Goal: Task Accomplishment & Management: Complete application form

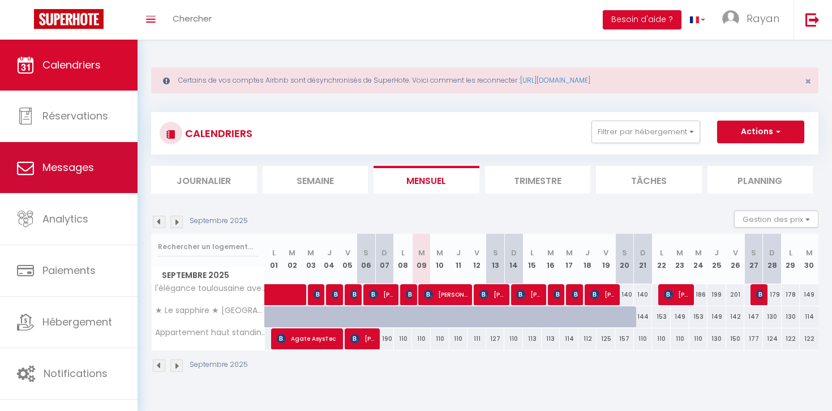
click at [90, 156] on link "Messages" at bounding box center [68, 167] width 137 height 51
select select "message"
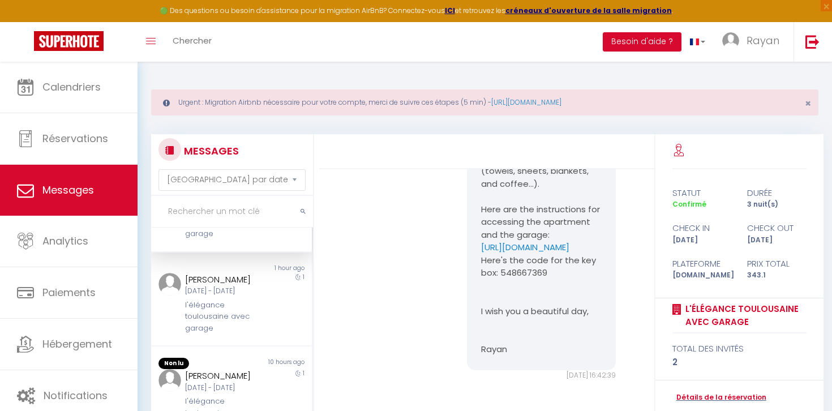
scroll to position [75, 0]
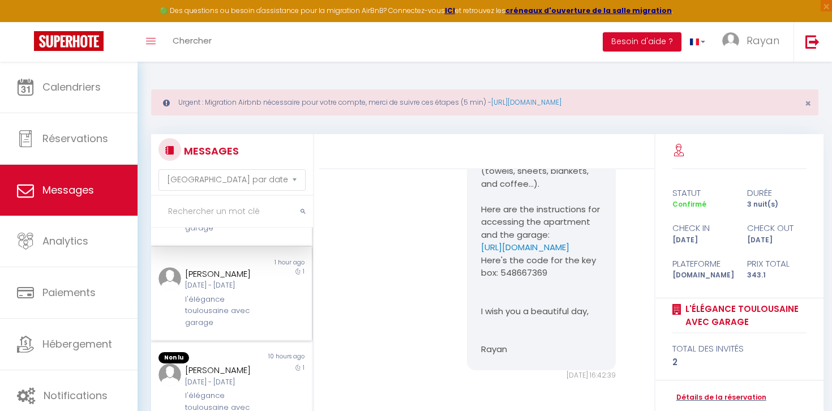
click at [250, 291] on div "Jeu [DATE] - Ven [DATE]" at bounding box center [224, 285] width 79 height 11
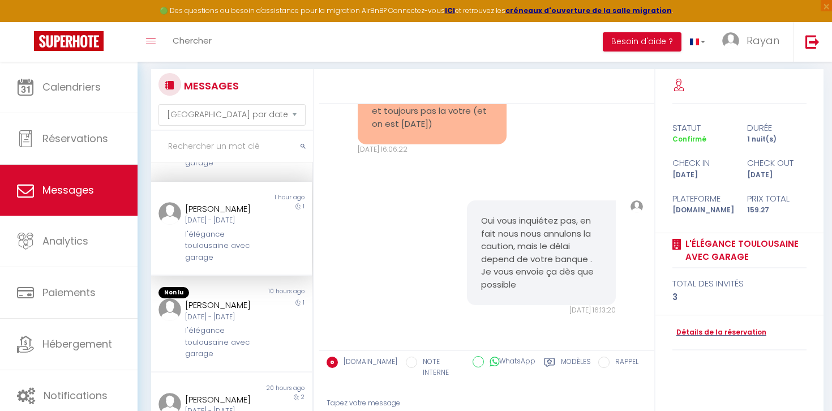
scroll to position [169, 0]
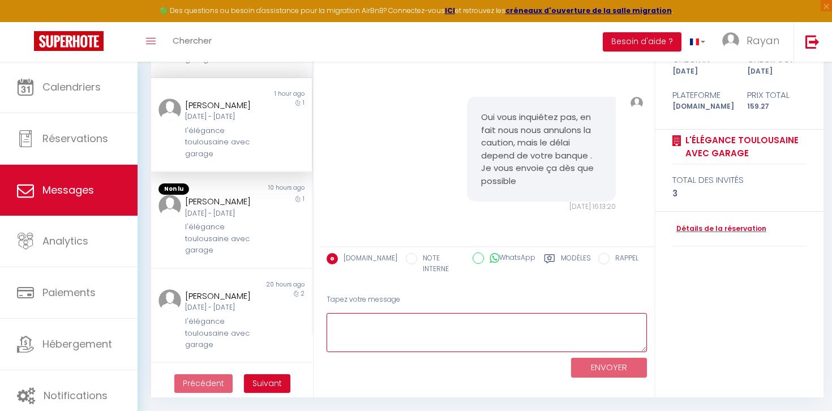
click at [463, 321] on textarea at bounding box center [486, 332] width 320 height 39
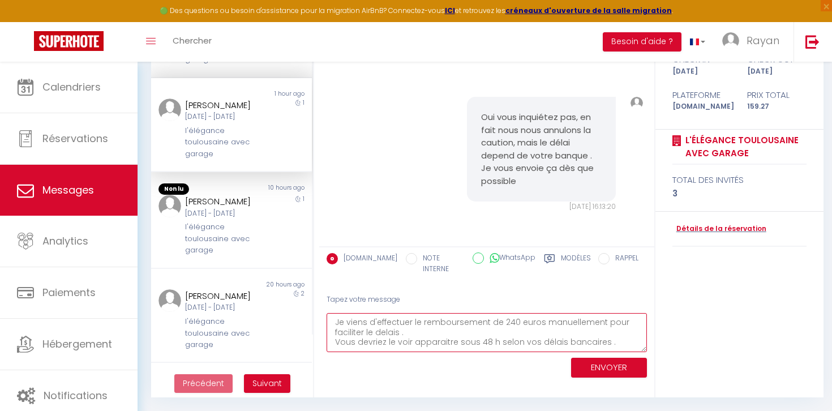
scroll to position [7, 0]
type textarea "[PERSON_NAME] d'effectuer le remboursement de 240 euros manuellement pour facil…"
click at [608, 358] on button "ENVOYER" at bounding box center [609, 368] width 76 height 20
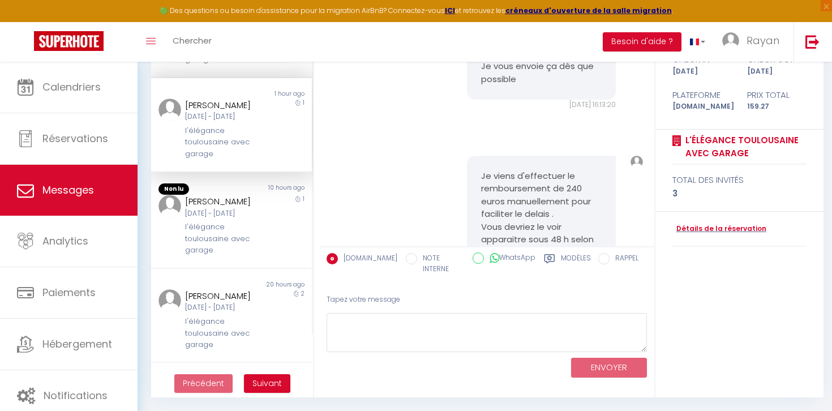
scroll to position [6129, 0]
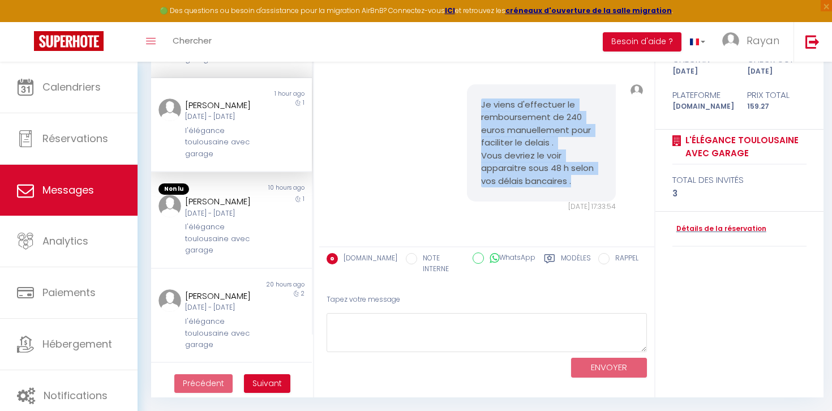
drag, startPoint x: 577, startPoint y: 184, endPoint x: 488, endPoint y: 81, distance: 135.6
click at [488, 81] on div "Je viens d'effectuer le remboursement de 240 euros manuellement pour faciliter …" at bounding box center [486, 148] width 327 height 173
copy pre "[PERSON_NAME] d'effectuer le remboursement de 240 euros manuellement pour facil…"
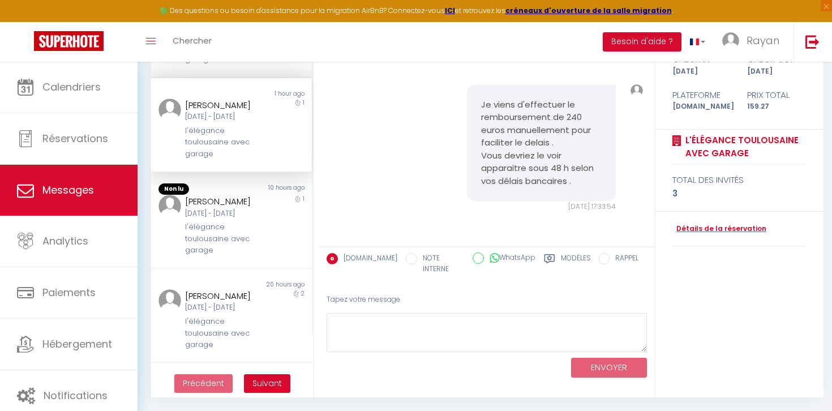
click at [492, 249] on div "Booking.com NOTE INTERNE WhatsApp Modèles" at bounding box center [458, 263] width 264 height 33
click at [492, 257] on label "WhatsApp" at bounding box center [509, 258] width 51 height 12
click at [484, 257] on input "WhatsApp" at bounding box center [477, 257] width 11 height 11
radio input "true"
radio input "false"
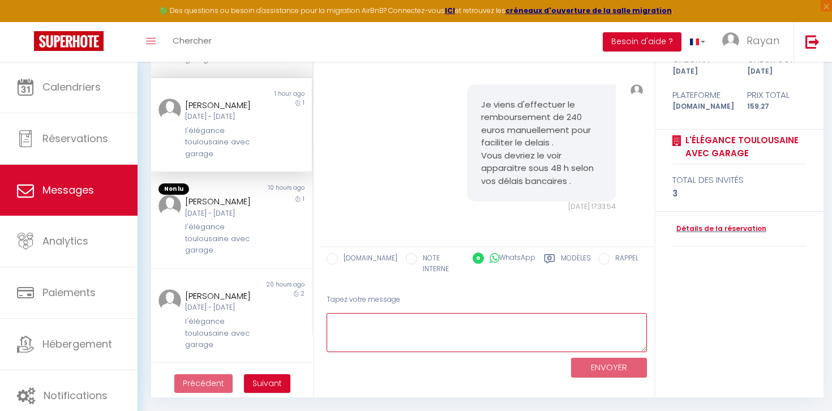
click at [472, 318] on textarea at bounding box center [486, 332] width 320 height 39
paste textarea "[PERSON_NAME] d'effectuer le remboursement de 240 euros manuellement pour facil…"
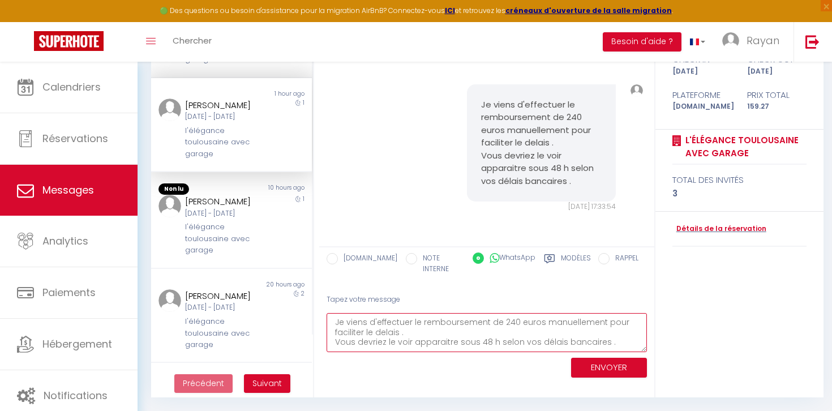
type textarea "[PERSON_NAME] d'effectuer le remboursement de 240 euros manuellement pour facil…"
click at [596, 359] on button "ENVOYER" at bounding box center [609, 368] width 76 height 20
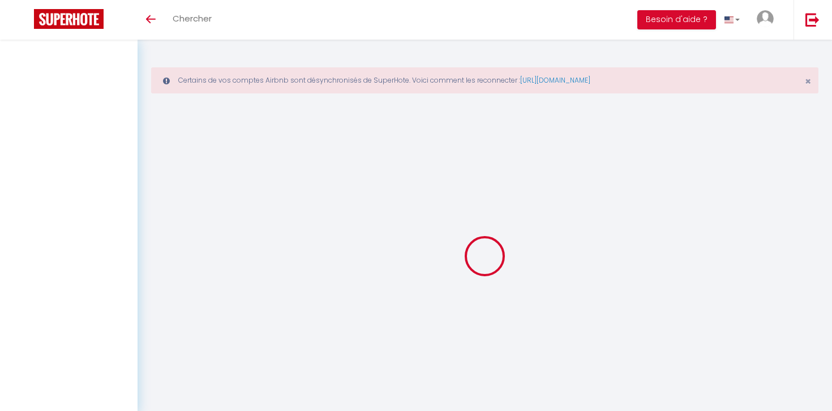
select select "message"
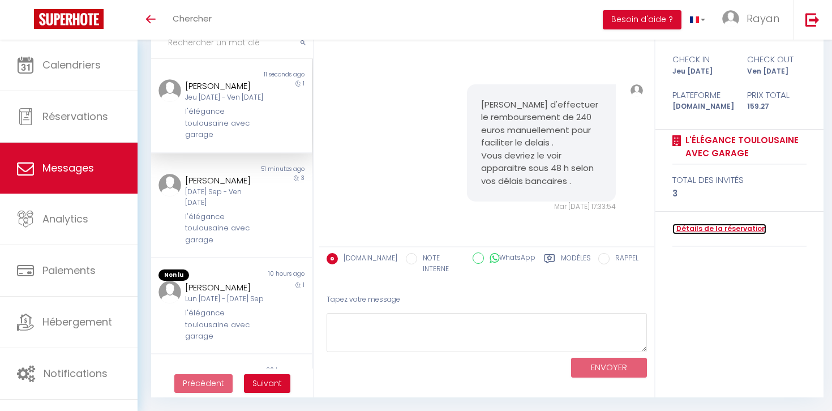
click at [694, 231] on link "Détails de la réservation" at bounding box center [719, 228] width 94 height 11
select select
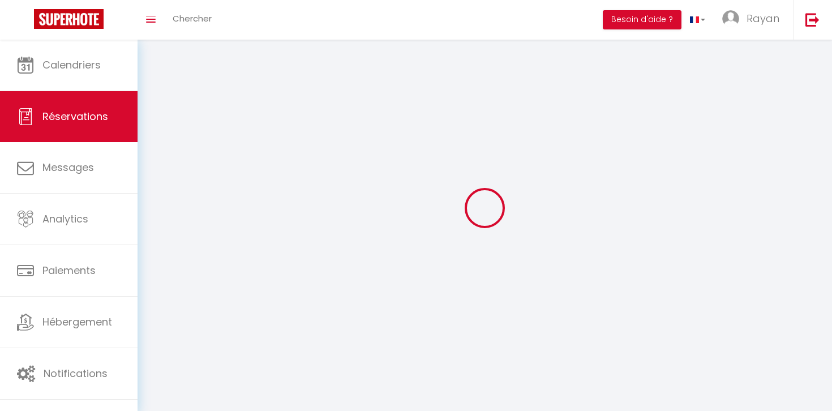
select select
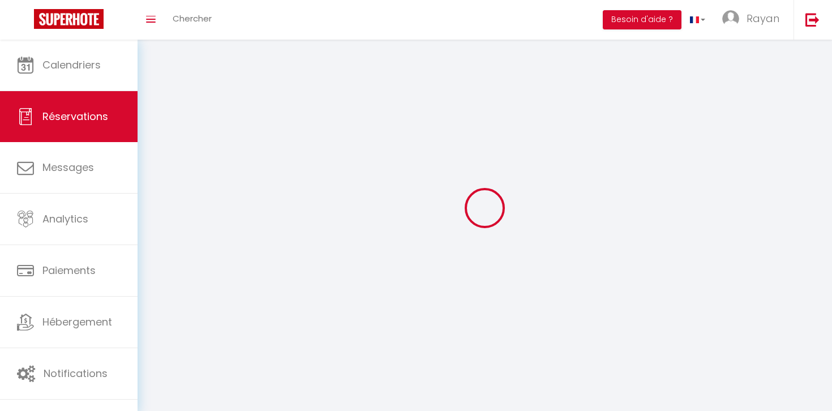
select select
checkbox input "false"
select select
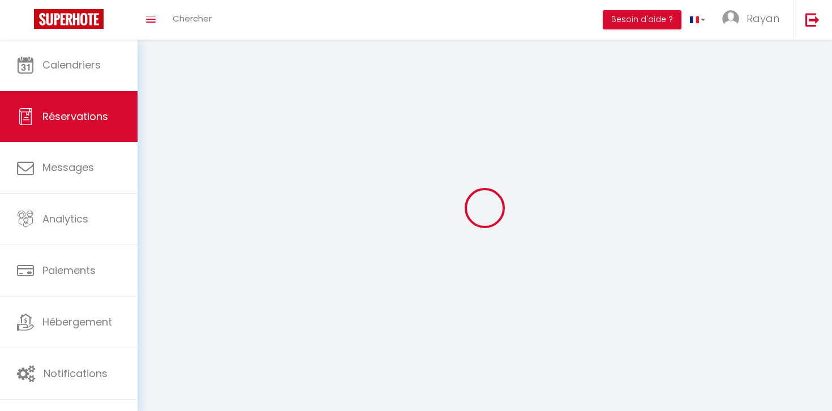
select select
checkbox input "false"
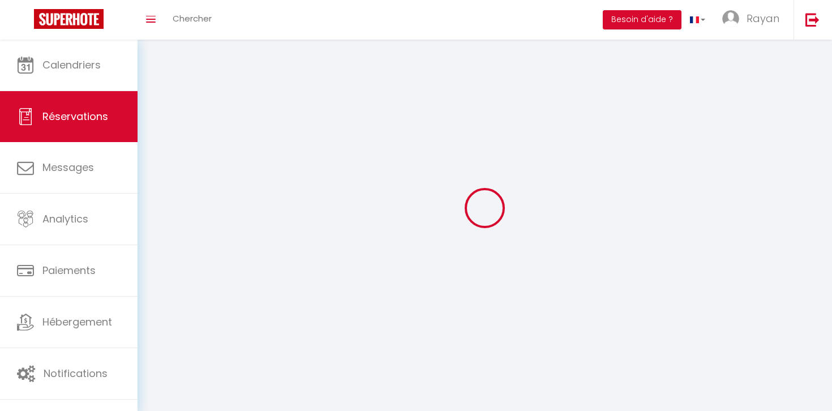
select select
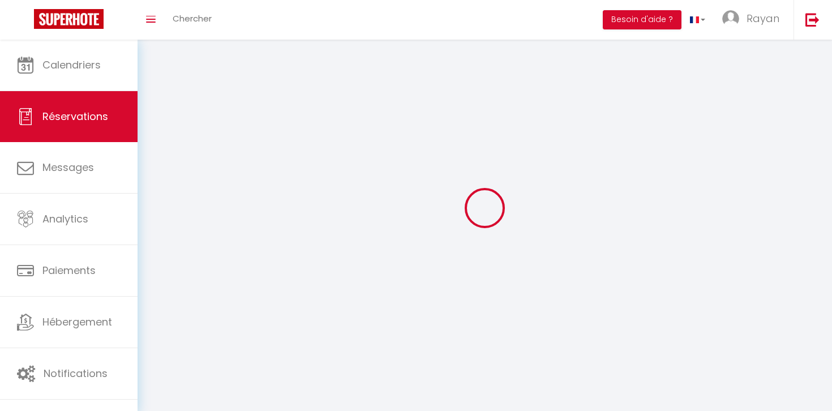
checkbox input "false"
select select
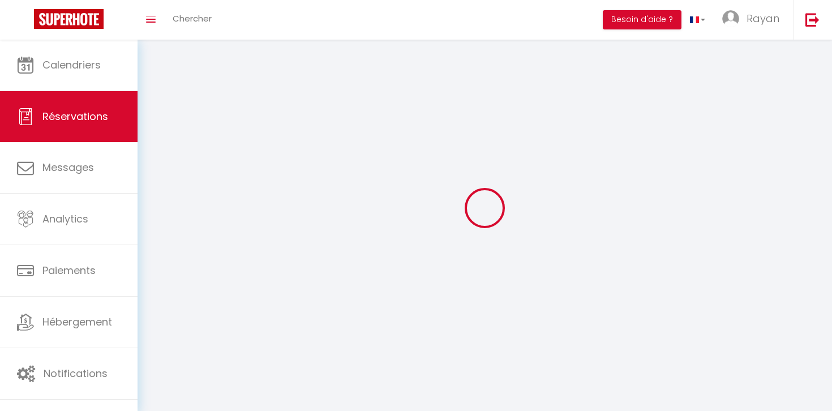
select select
checkbox input "false"
select select
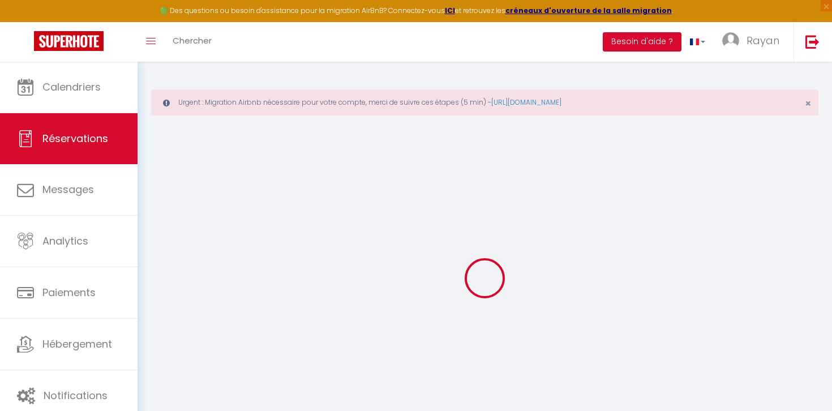
type input "Vaiani"
type input "Ariiotima"
type input "[EMAIL_ADDRESS][DOMAIN_NAME]"
type input "[PHONE_NUMBER]"
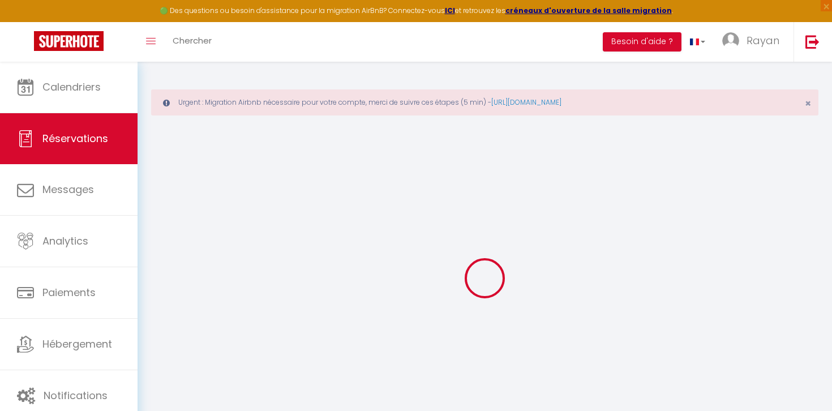
type input "[PHONE_NUMBER]"
type input "."
select select "AE"
type input "25.78"
type input "2.23"
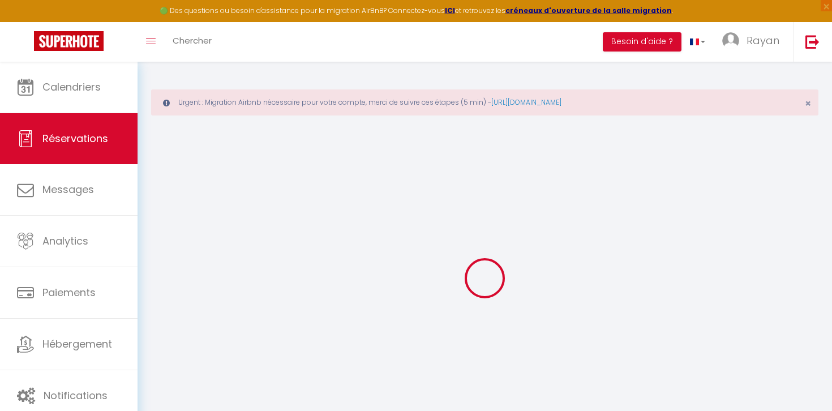
select select "20010"
select select "1"
select select
type input "3"
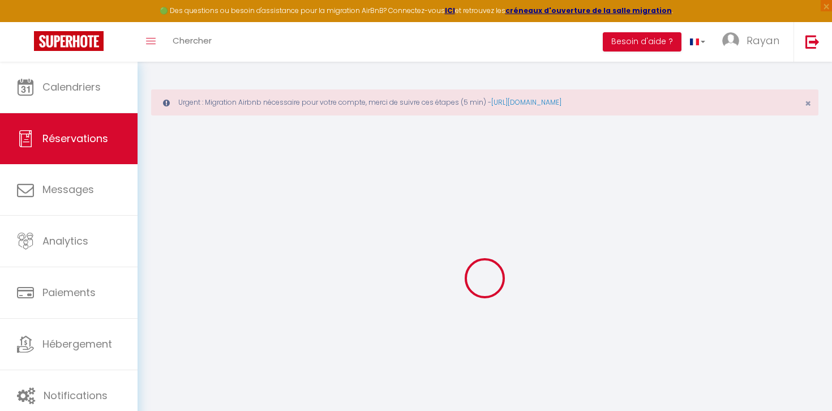
select select "12"
select select "15"
type input "116.64"
checkbox input "false"
type input "0"
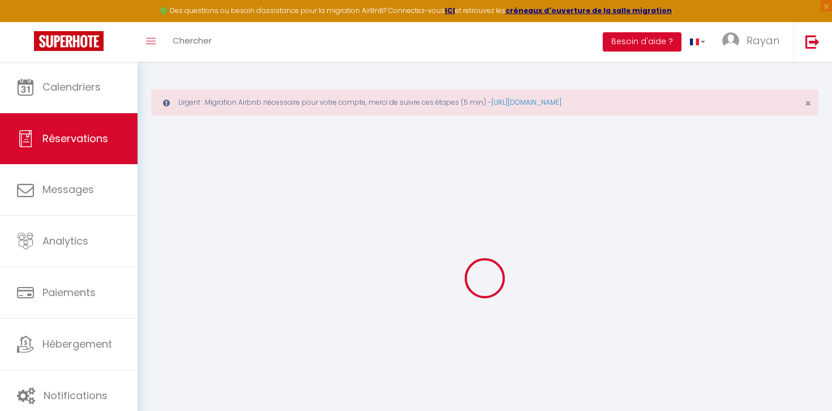
select select "2"
type input "35"
type input "0"
select select
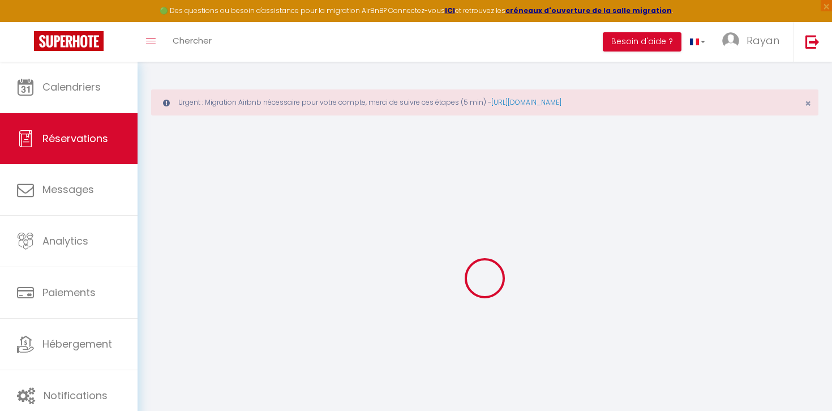
select select
checkbox input "false"
select index
select select
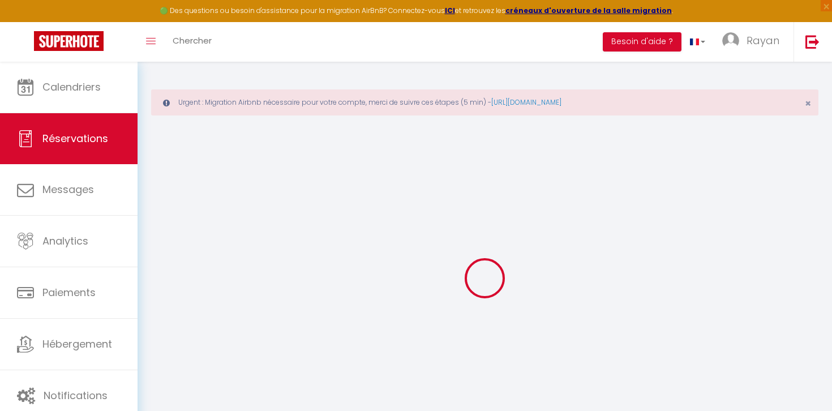
checkbox input "false"
select index
select select
checkbox input "false"
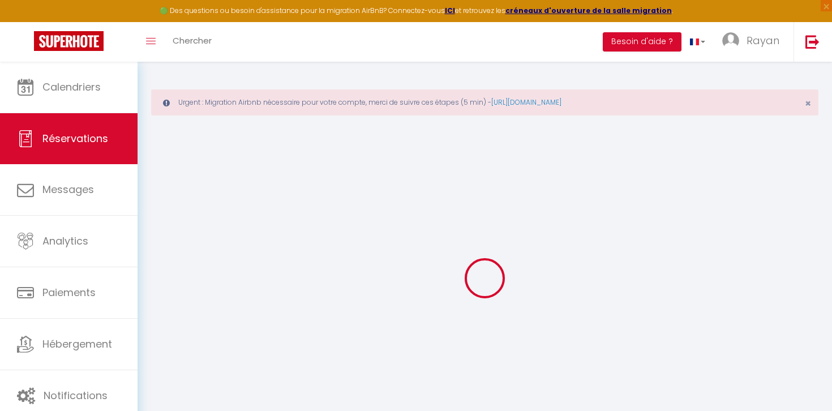
select index
select select
checkbox input "false"
select index
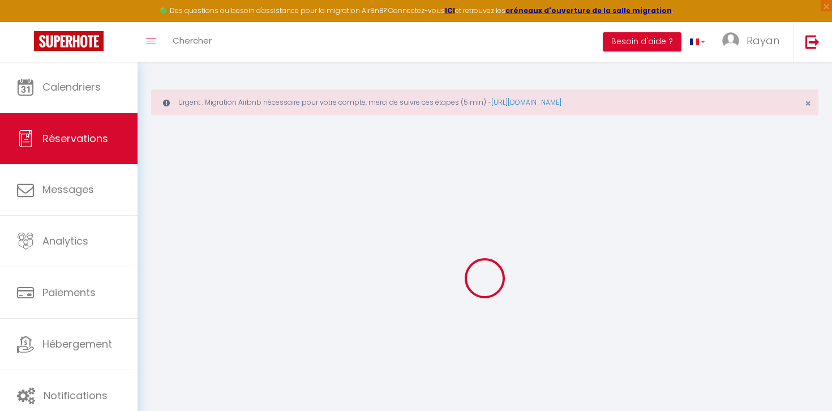
type https\ "** THIS RESERVATION HAS BEEN PRE-PAID ** Reservation has a cancellation grace p…"
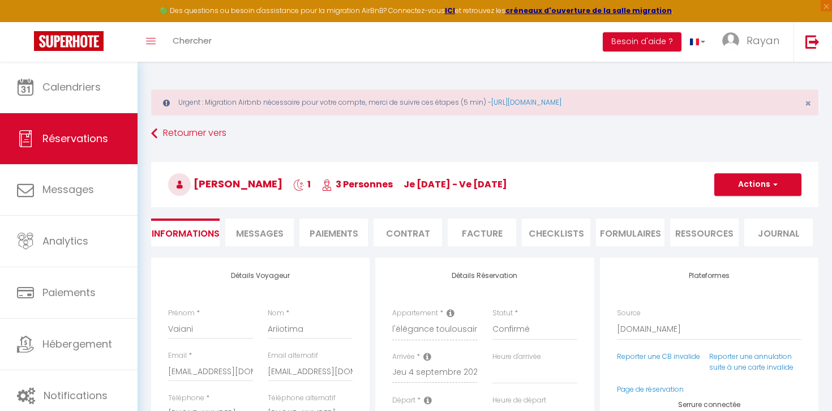
type input "35"
type input "7.63"
select select
checkbox input "false"
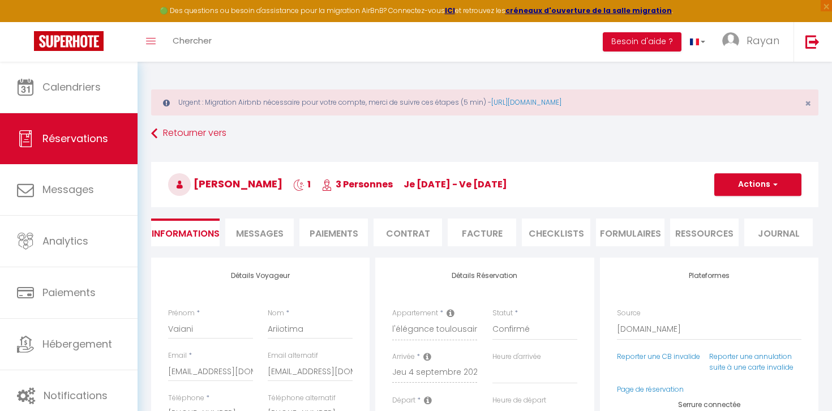
select index
checkbox input "false"
select index
select select "17:00"
select select "12:00"
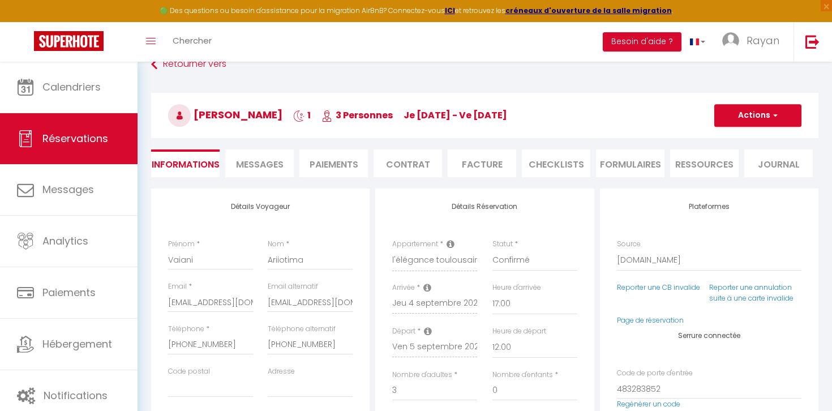
scroll to position [91, 0]
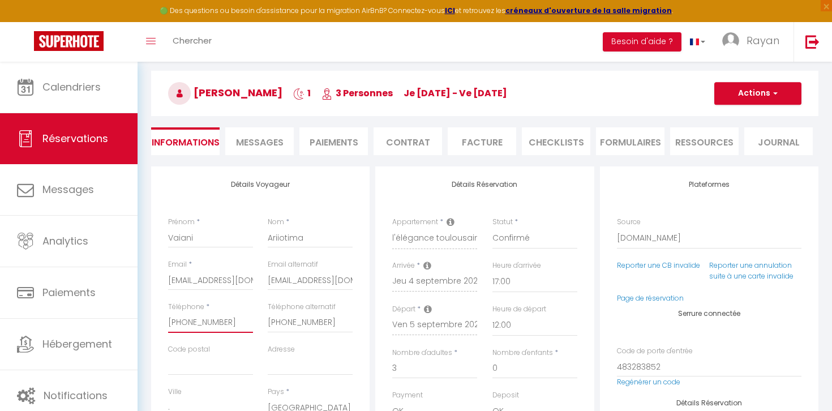
click at [230, 321] on input "[PHONE_NUMBER]" at bounding box center [210, 322] width 85 height 20
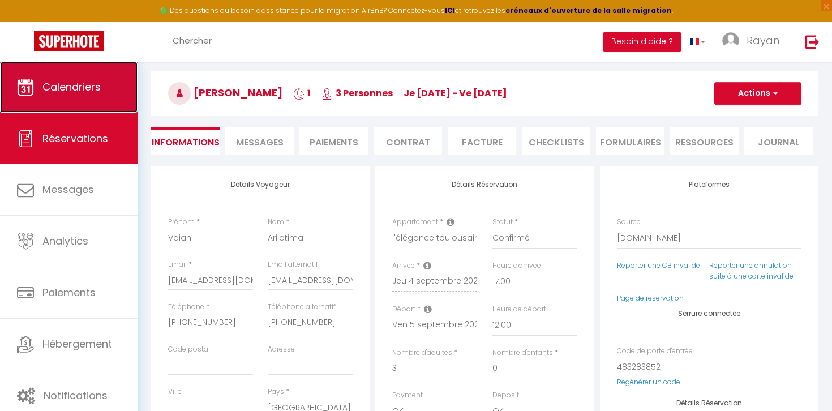
click at [31, 65] on link "Calendriers" at bounding box center [68, 87] width 137 height 51
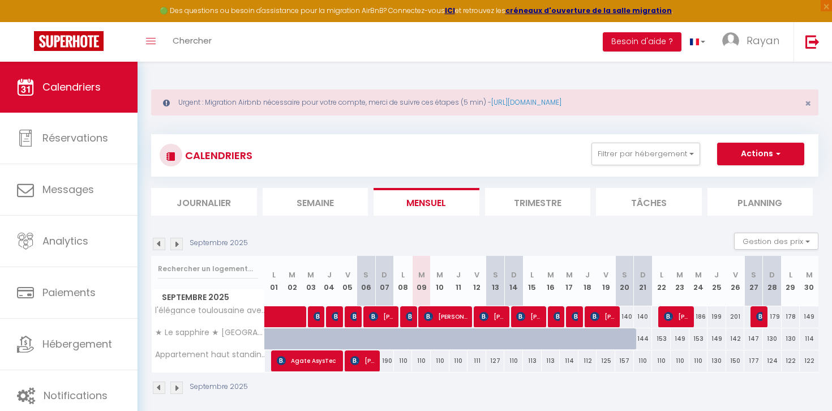
click at [233, 203] on li "Journalier" at bounding box center [204, 202] width 106 height 28
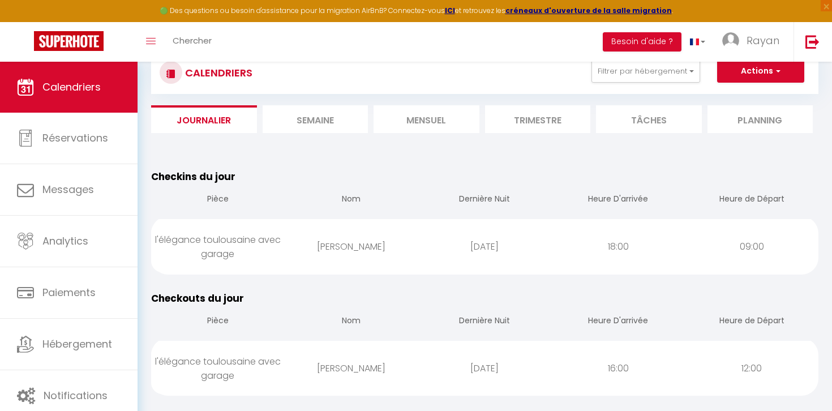
scroll to position [227, 0]
